Goal: Information Seeking & Learning: Check status

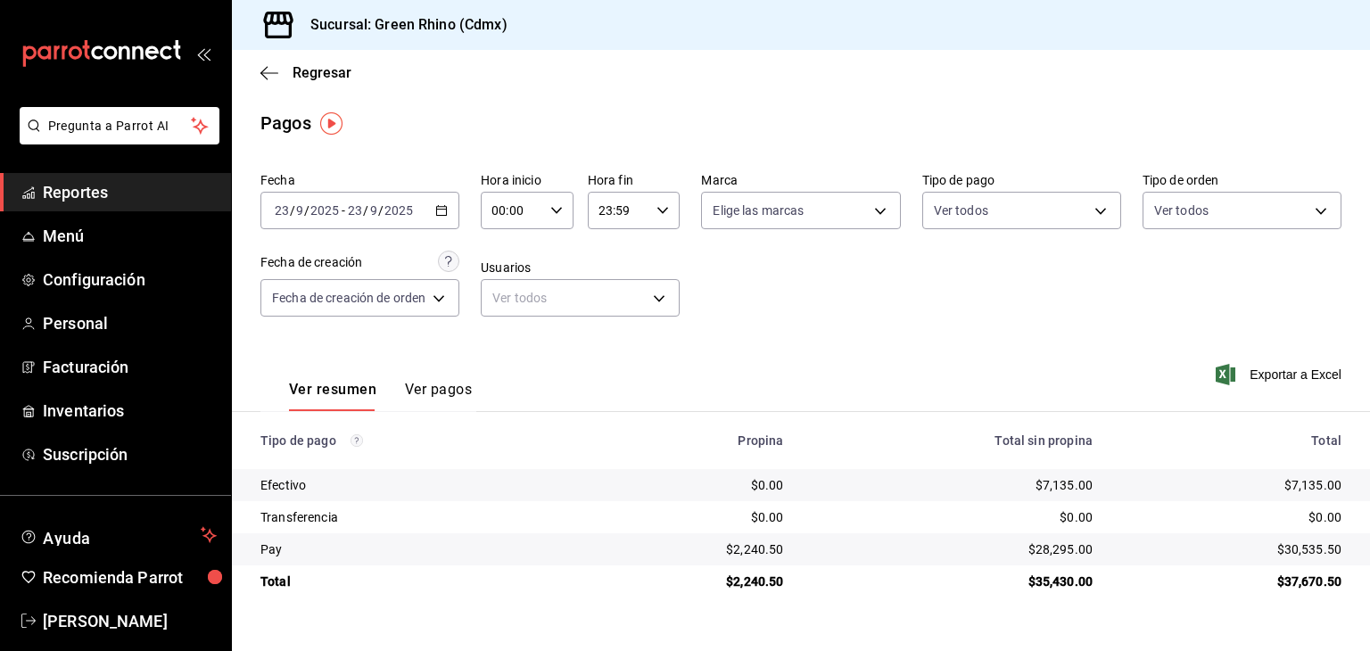
click at [312, 84] on div "Regresar" at bounding box center [801, 72] width 1138 height 45
click at [311, 82] on div "Regresar" at bounding box center [801, 72] width 1138 height 45
click at [318, 58] on div "Regresar" at bounding box center [801, 72] width 1138 height 45
click at [310, 70] on span "Regresar" at bounding box center [322, 72] width 59 height 17
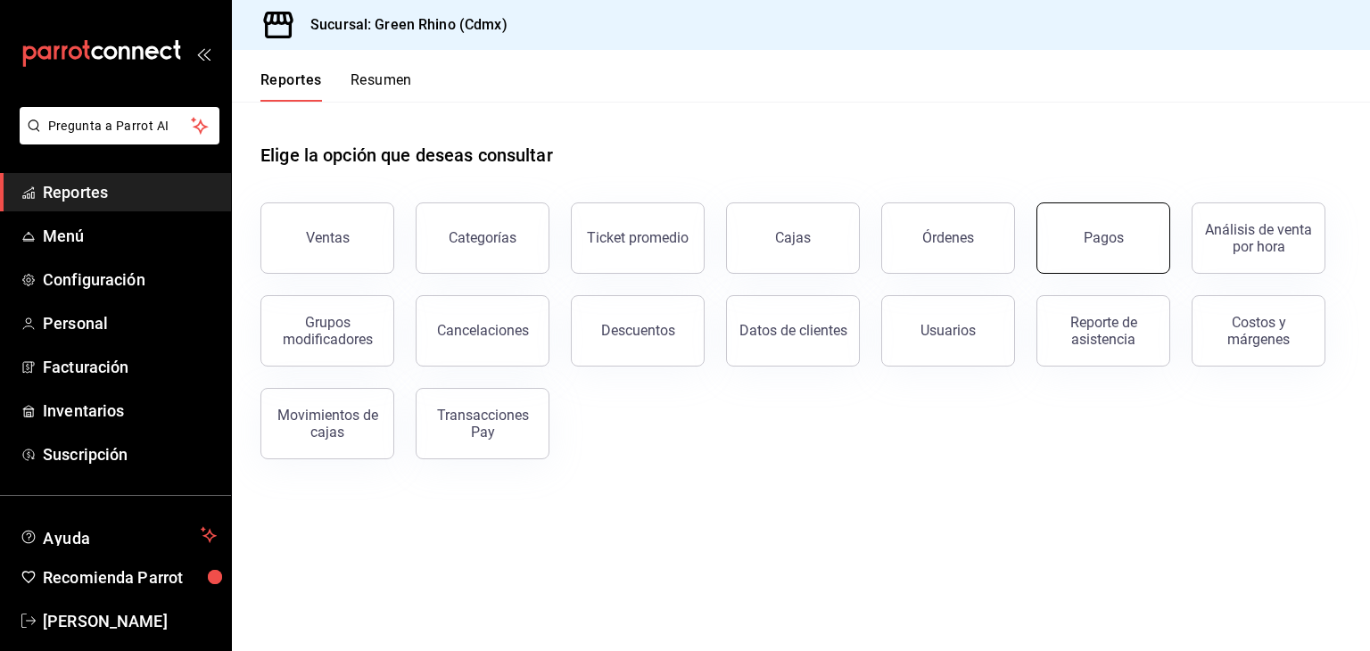
click at [1070, 244] on button "Pagos" at bounding box center [1104, 237] width 134 height 71
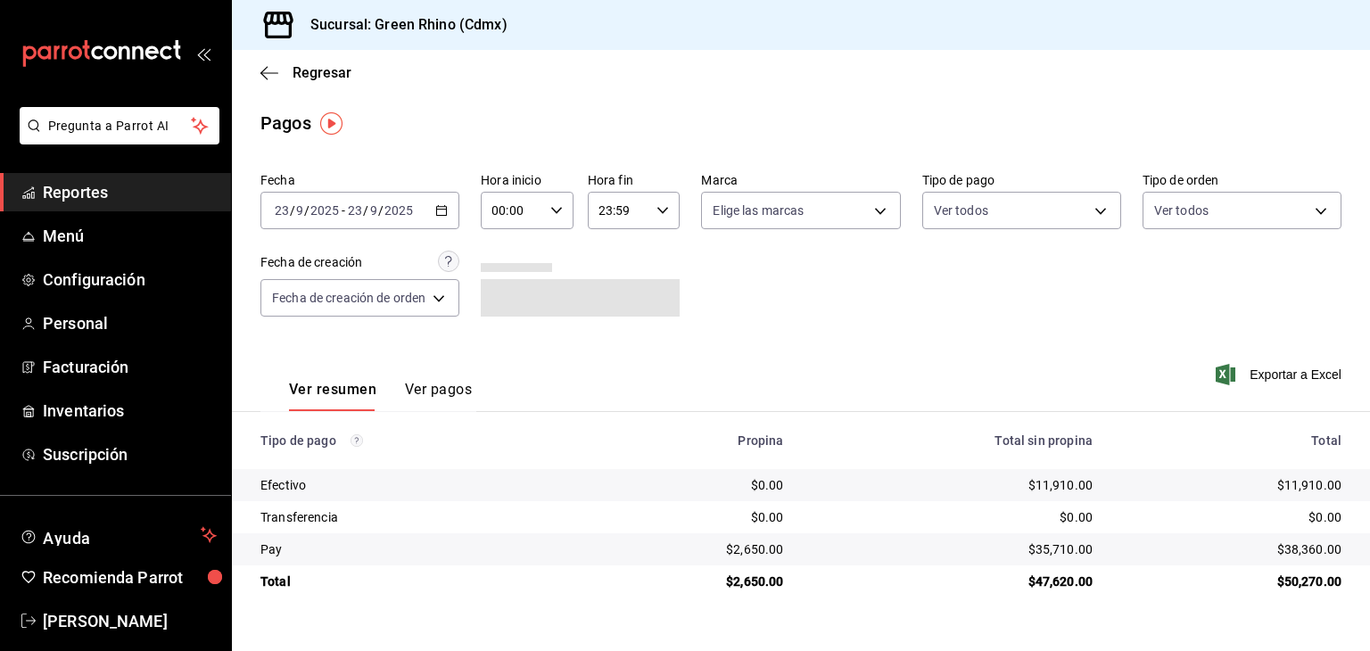
click at [299, 62] on div "Regresar" at bounding box center [801, 72] width 1138 height 45
click at [299, 66] on span "Regresar" at bounding box center [322, 72] width 59 height 17
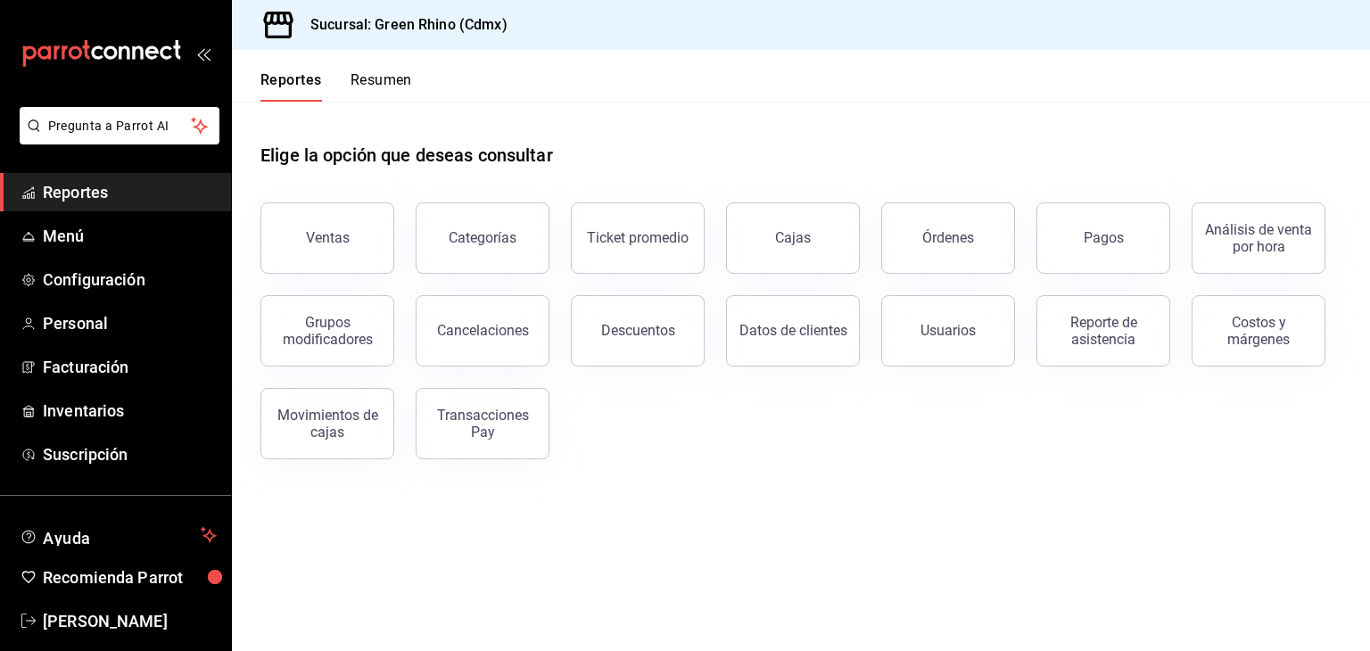
click at [376, 87] on button "Resumen" at bounding box center [382, 86] width 62 height 30
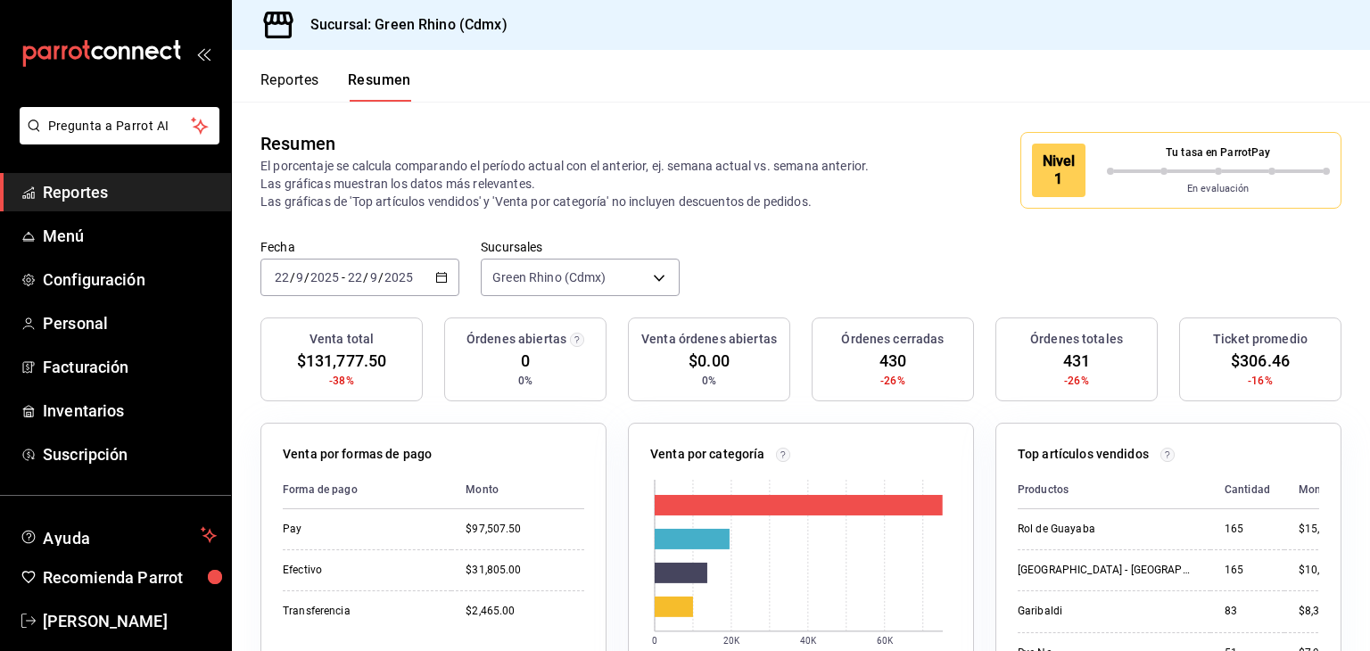
click at [329, 282] on input "2025" at bounding box center [325, 277] width 30 height 14
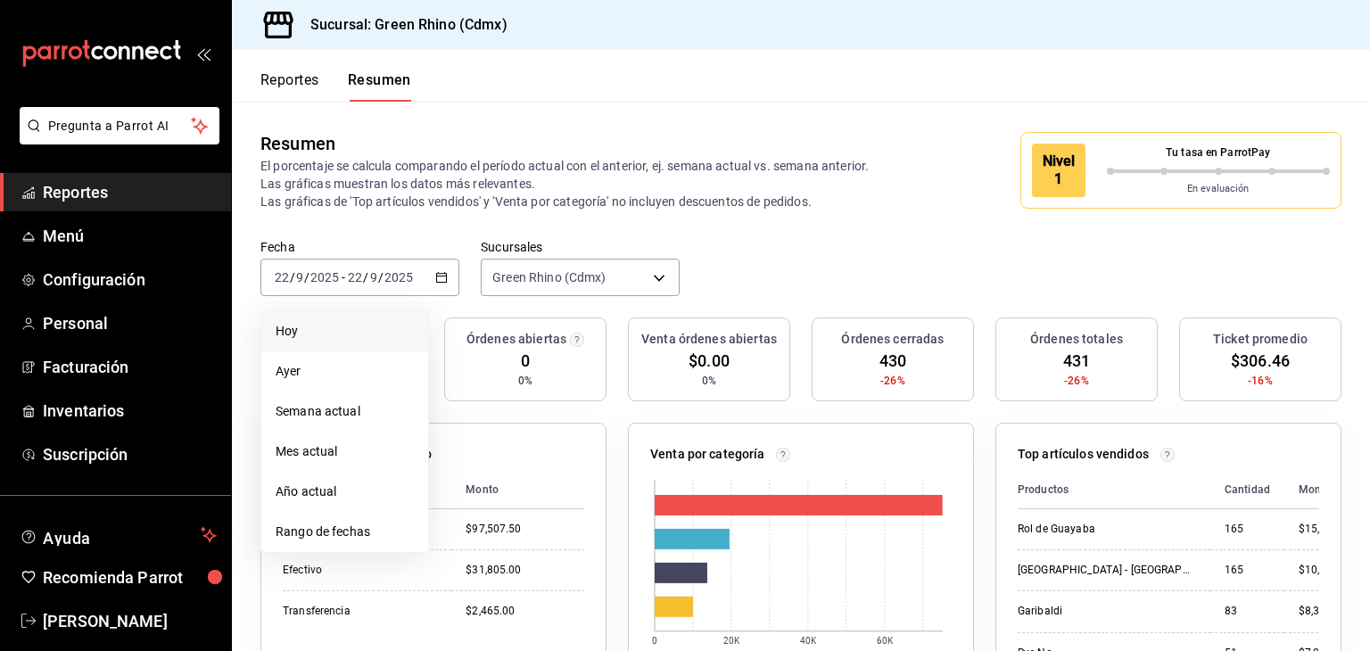
click at [302, 330] on span "Hoy" at bounding box center [345, 331] width 138 height 19
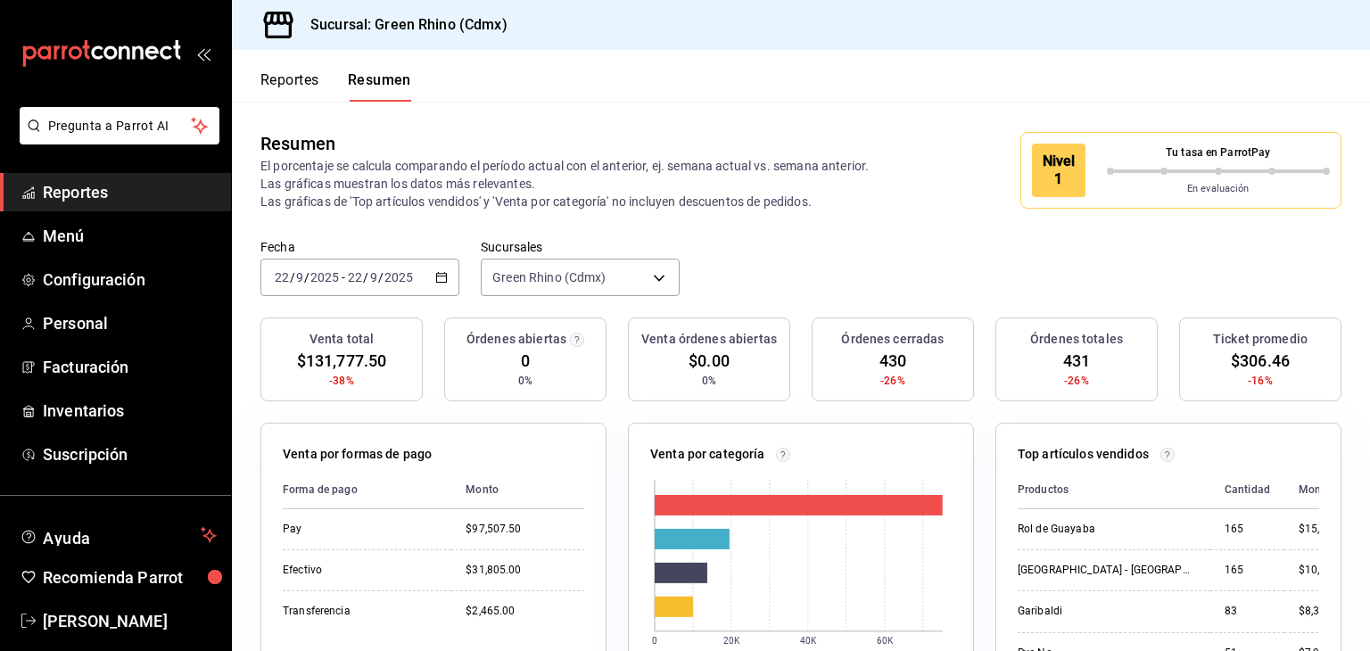
click at [296, 78] on button "Reportes" at bounding box center [289, 86] width 59 height 30
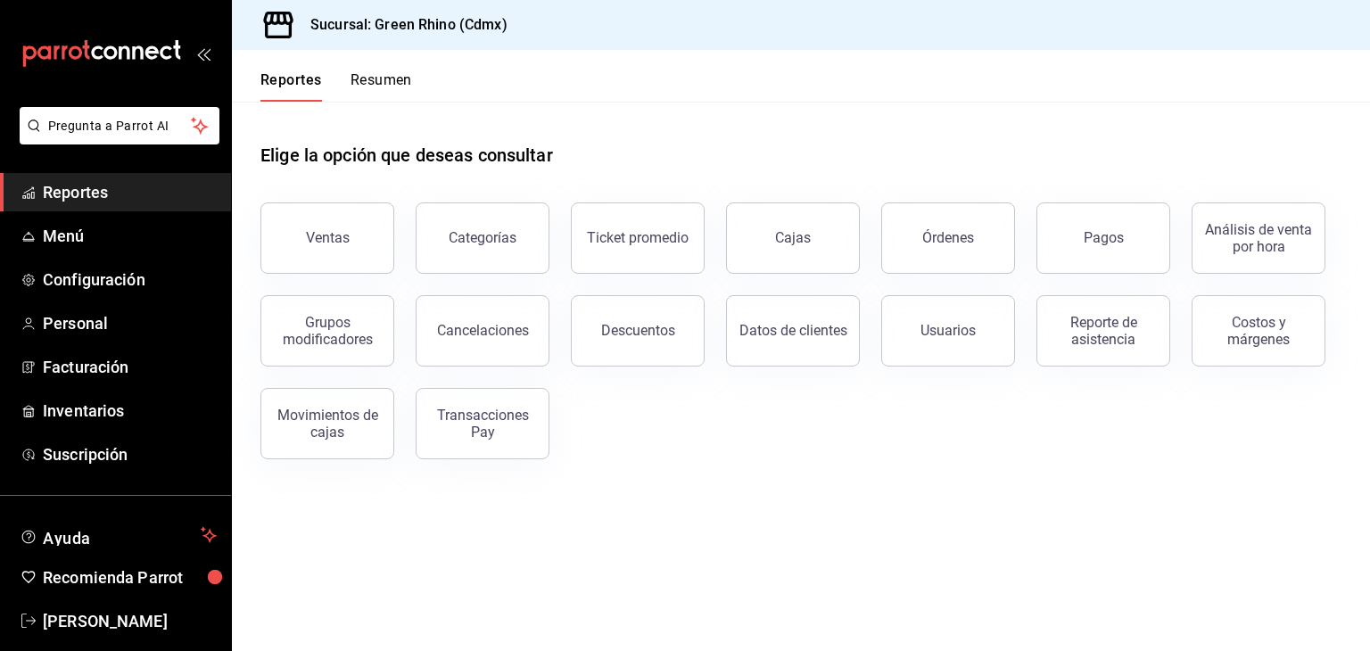
click at [382, 78] on button "Resumen" at bounding box center [382, 86] width 62 height 30
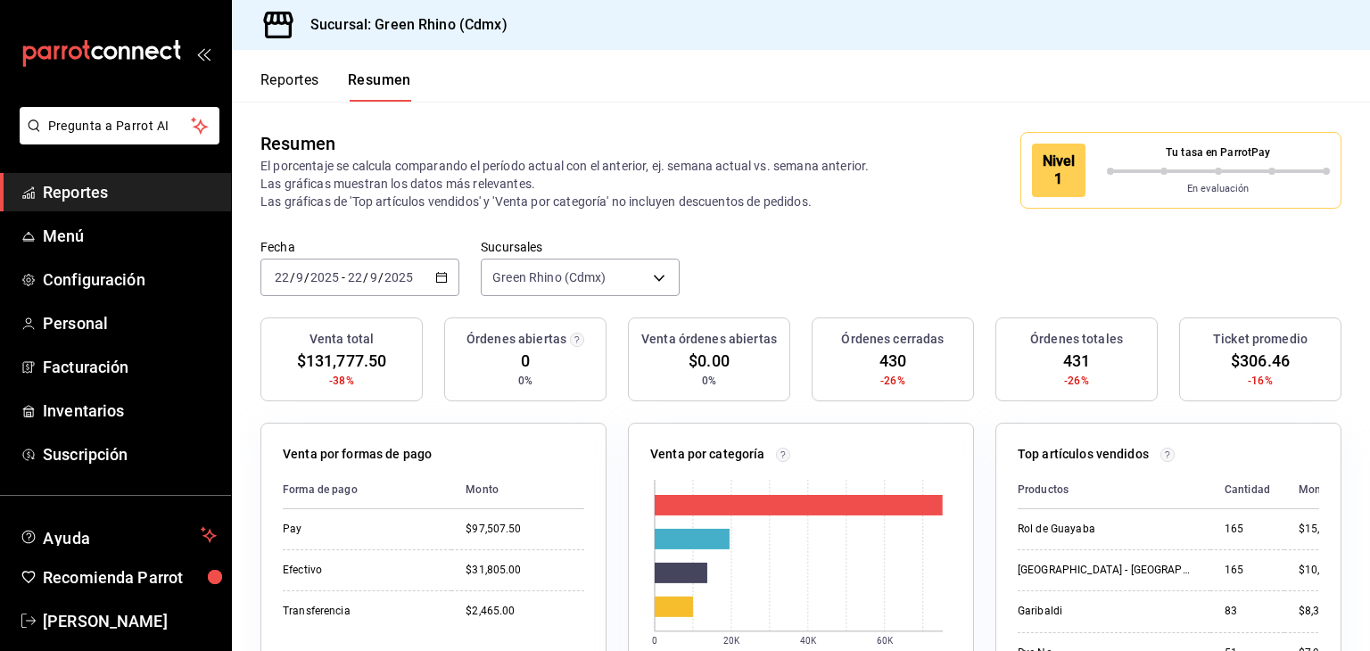
click at [1112, 191] on p "En evaluación" at bounding box center [1219, 189] width 224 height 15
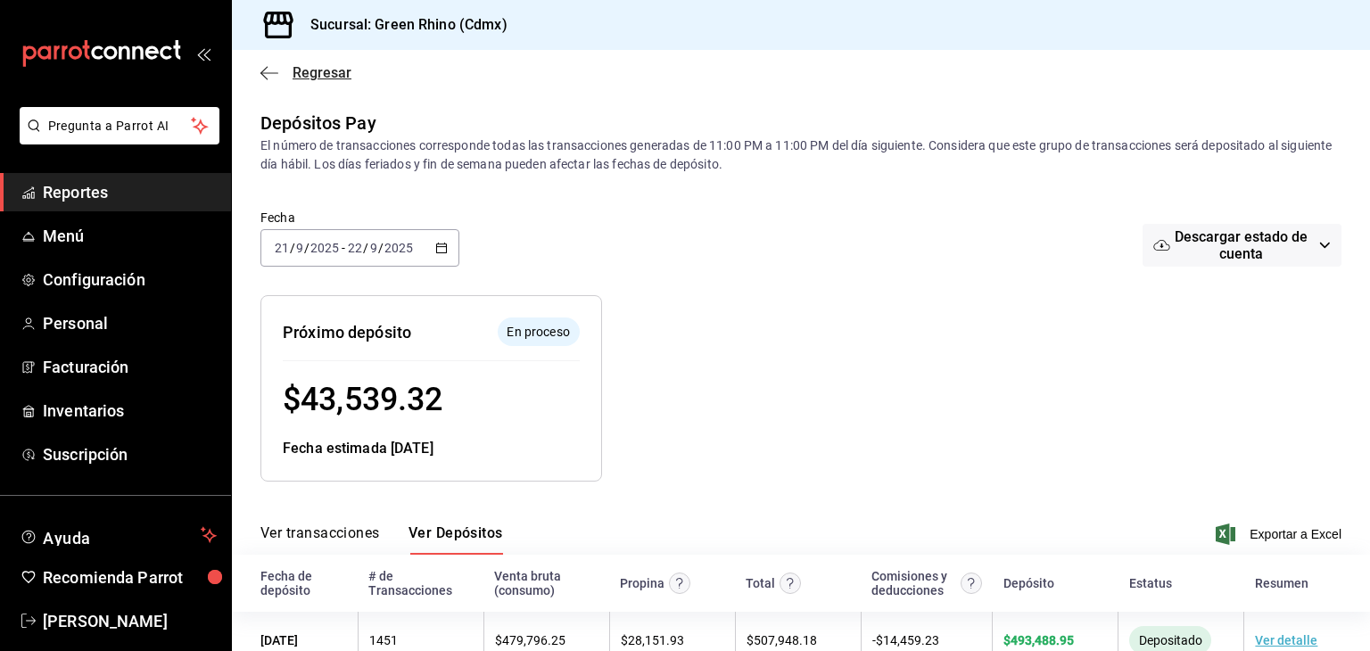
click at [271, 66] on icon "button" at bounding box center [269, 73] width 18 height 16
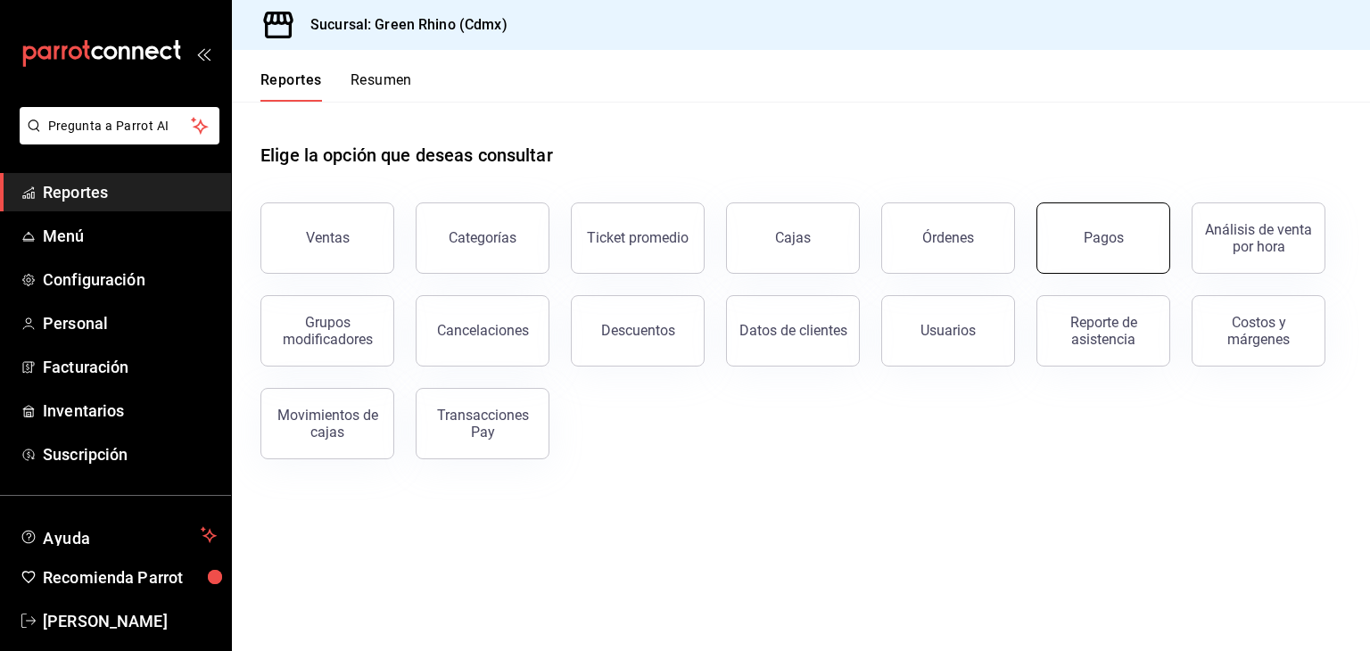
click at [1110, 252] on button "Pagos" at bounding box center [1104, 237] width 134 height 71
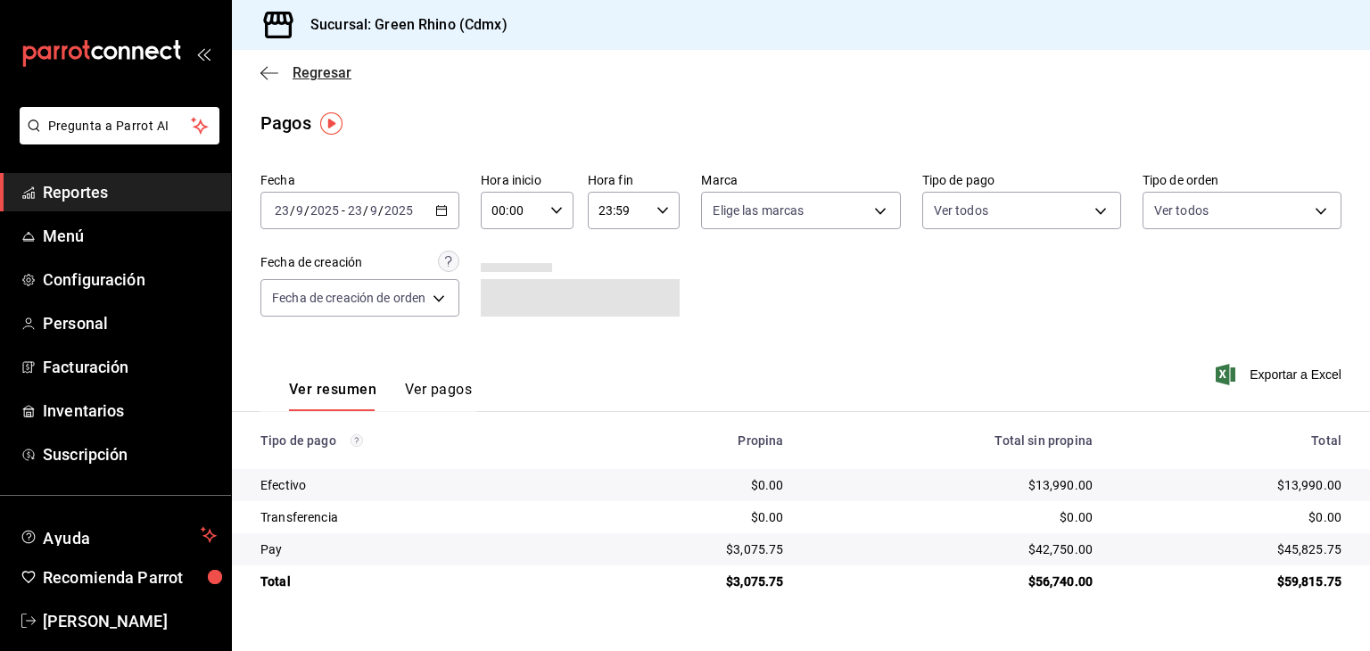
click at [319, 70] on span "Regresar" at bounding box center [322, 72] width 59 height 17
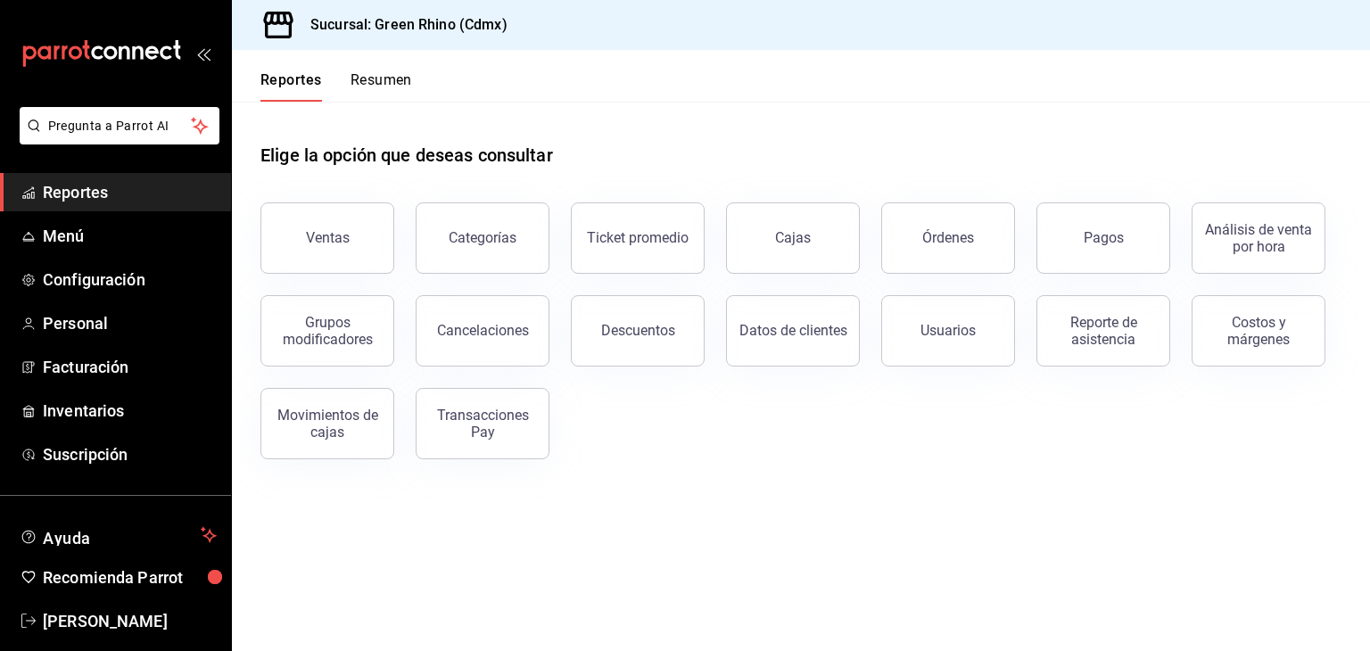
click at [403, 82] on button "Resumen" at bounding box center [382, 86] width 62 height 30
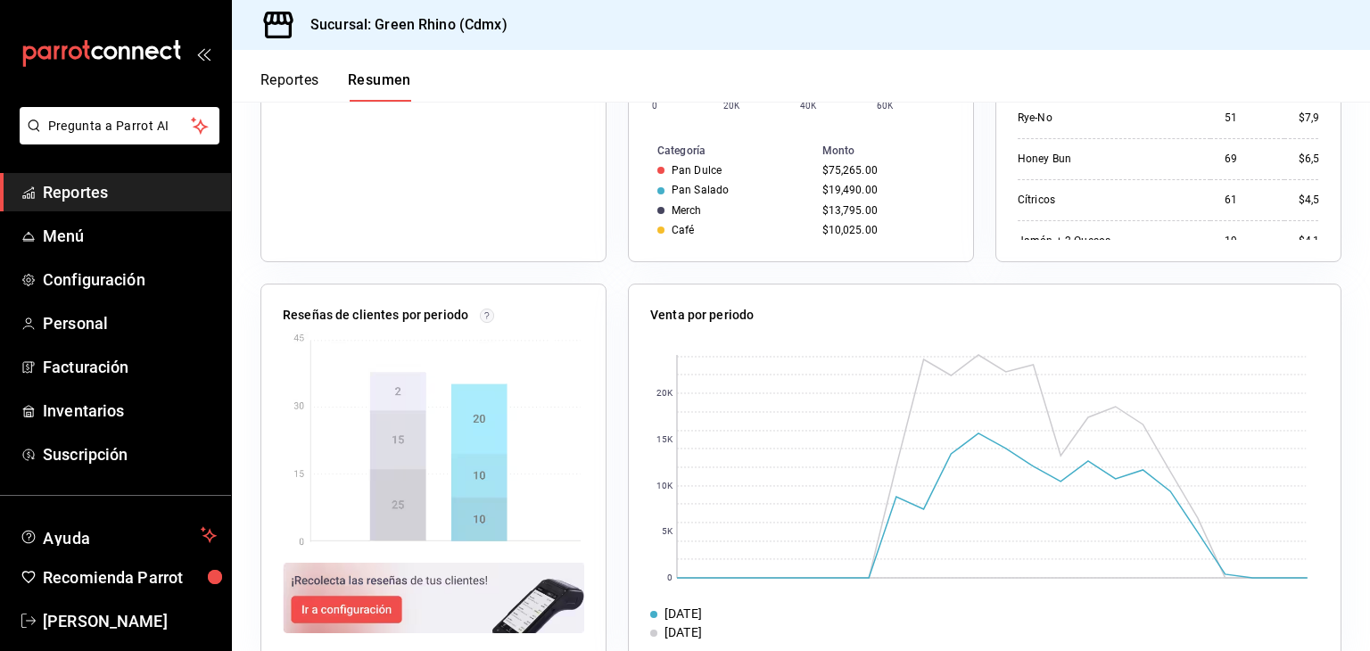
scroll to position [89, 0]
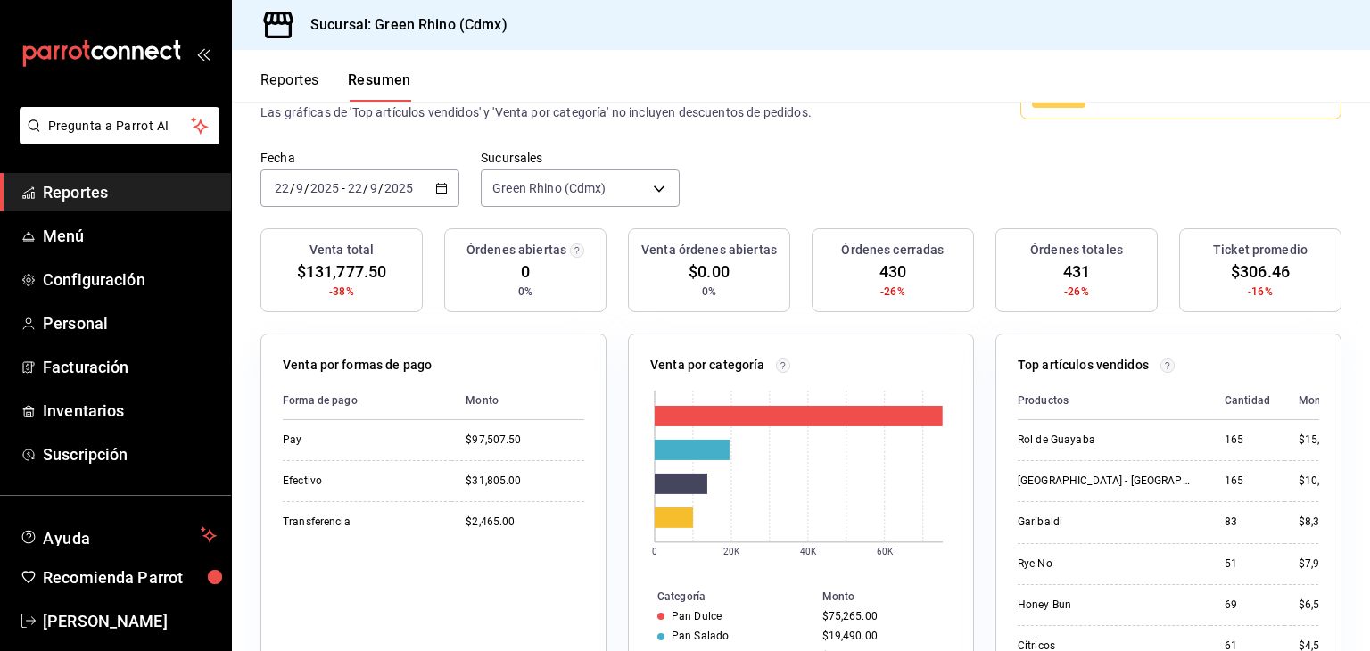
click at [419, 186] on div "[DATE] [DATE] - [DATE] [DATE]" at bounding box center [359, 187] width 199 height 37
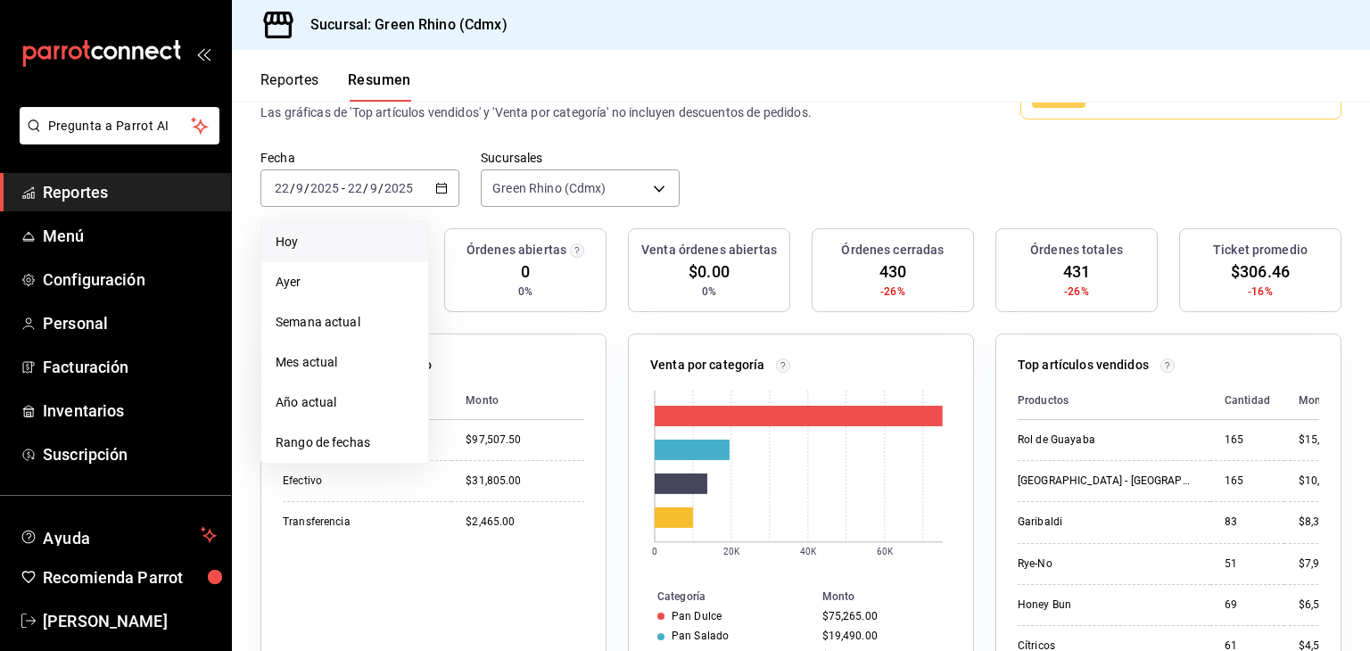
click at [379, 243] on span "Hoy" at bounding box center [345, 242] width 138 height 19
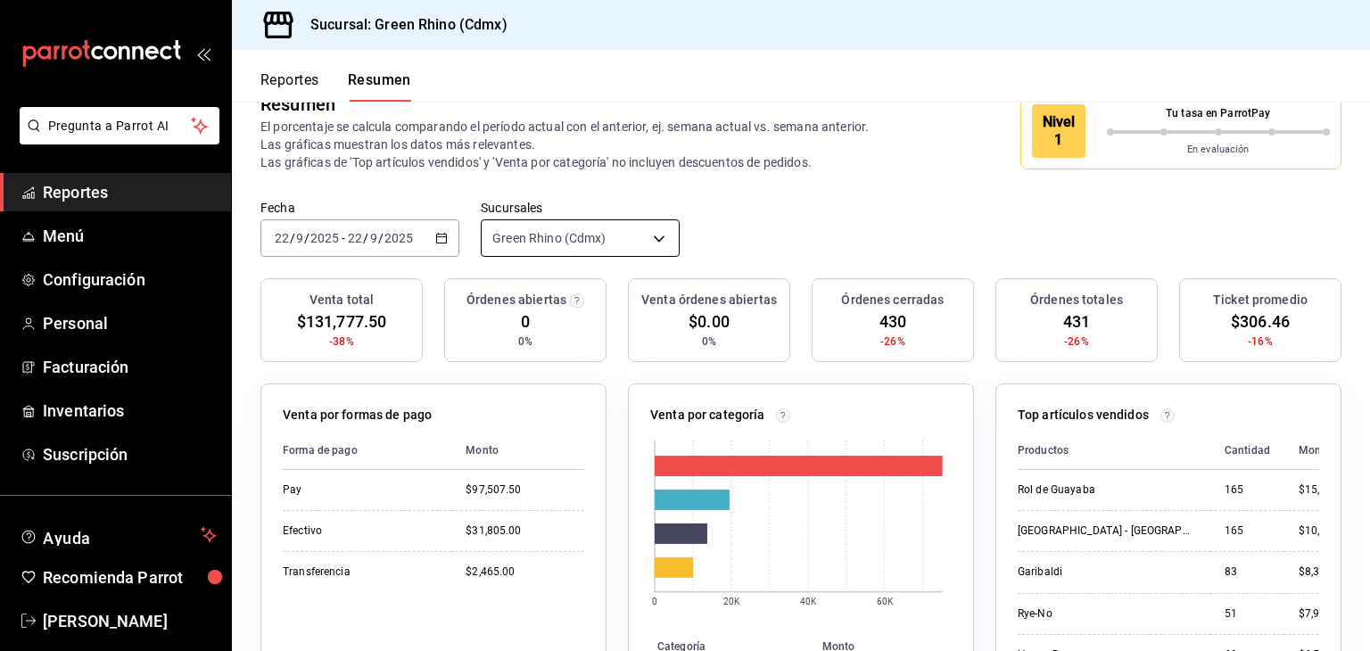
scroll to position [0, 0]
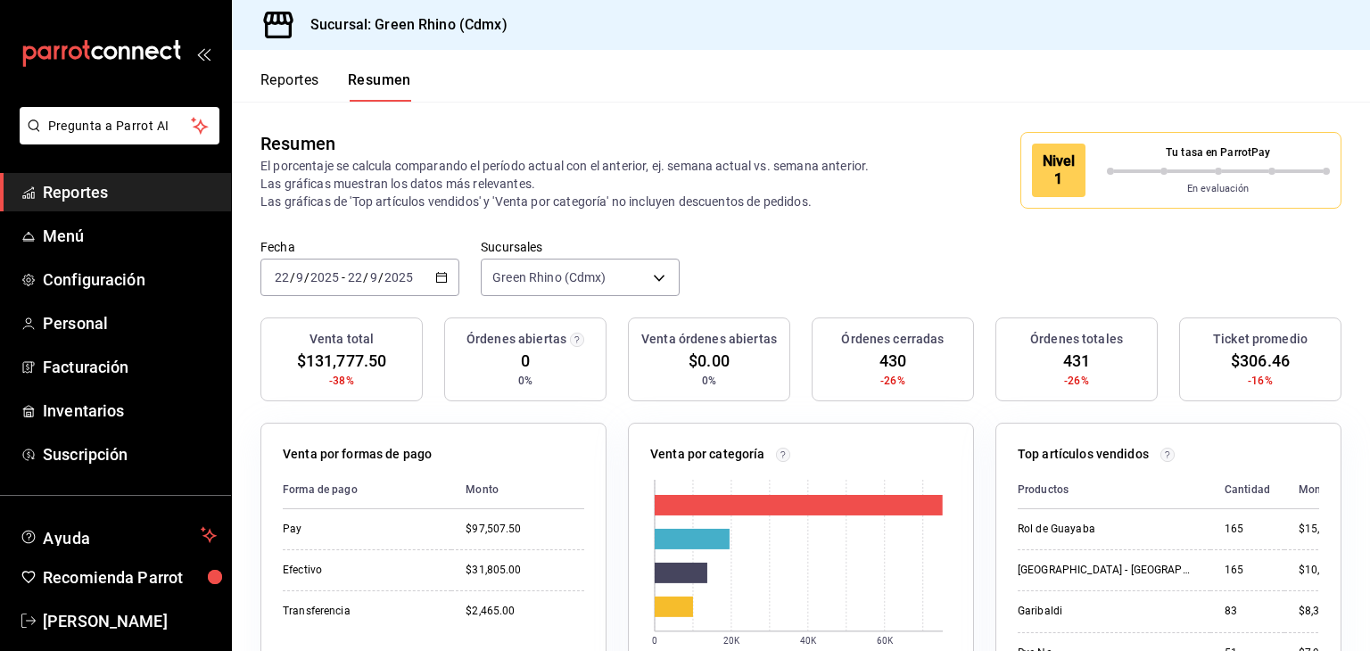
click at [310, 87] on button "Reportes" at bounding box center [289, 86] width 59 height 30
